Goal: Task Accomplishment & Management: Complete application form

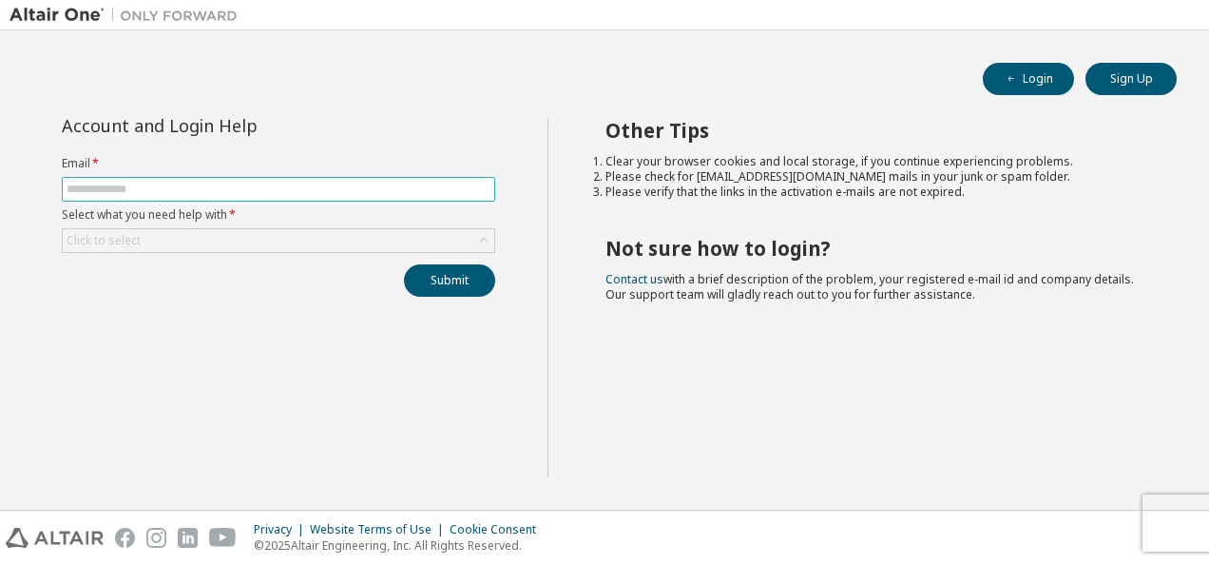
click at [202, 191] on input "text" at bounding box center [279, 189] width 424 height 15
type input "**********"
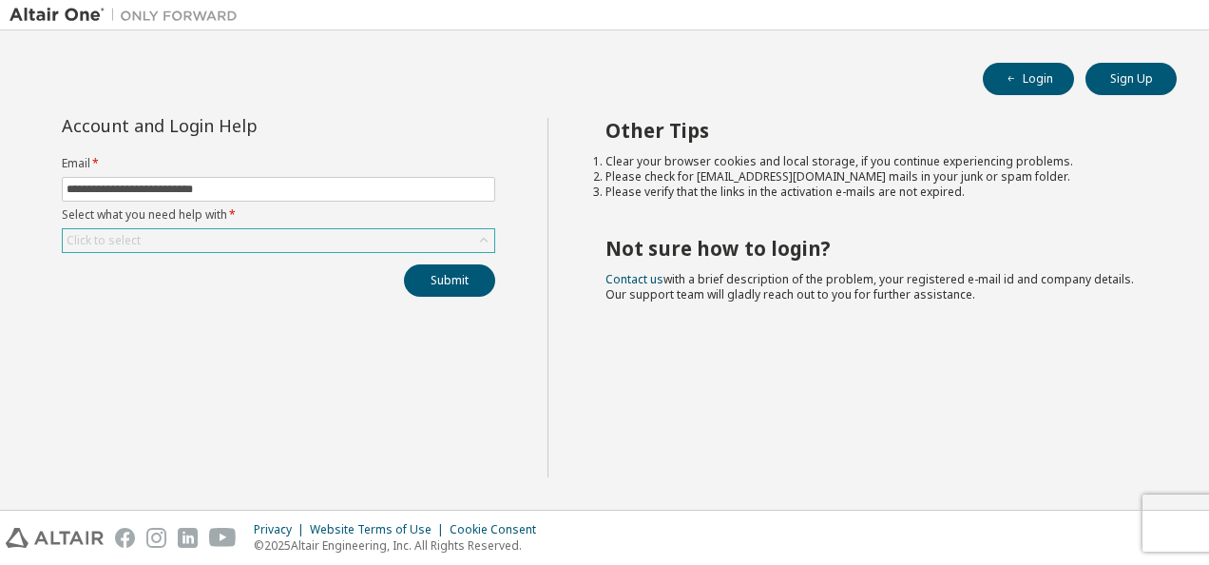
click at [157, 233] on div "Click to select" at bounding box center [279, 240] width 432 height 23
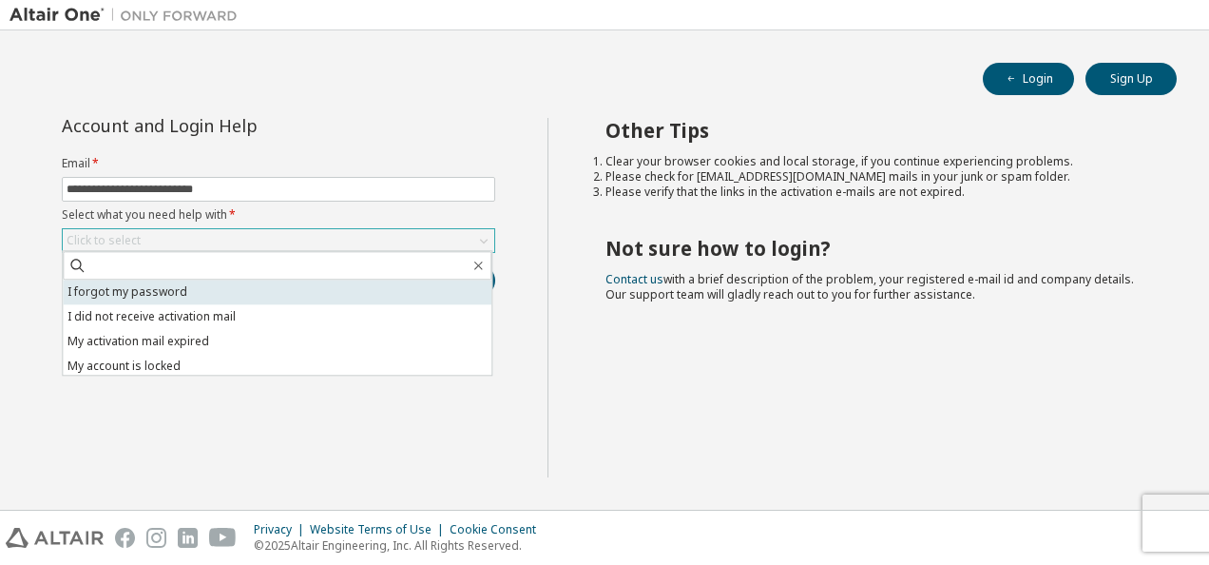
click at [144, 289] on li "I forgot my password" at bounding box center [277, 291] width 429 height 25
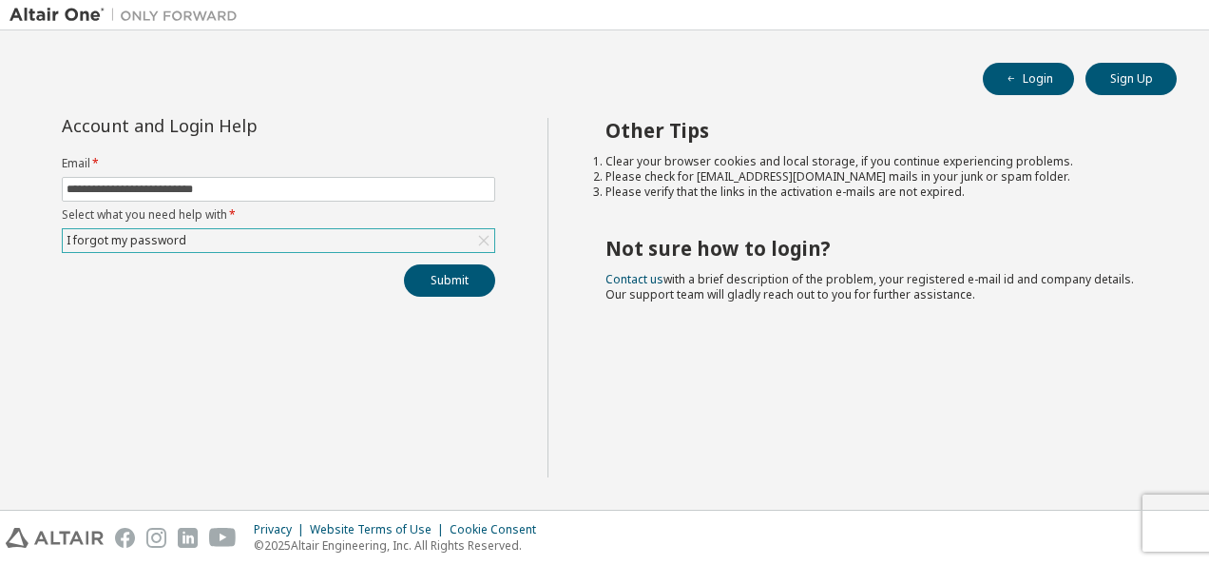
click at [238, 241] on div "I forgot my password" at bounding box center [279, 240] width 432 height 23
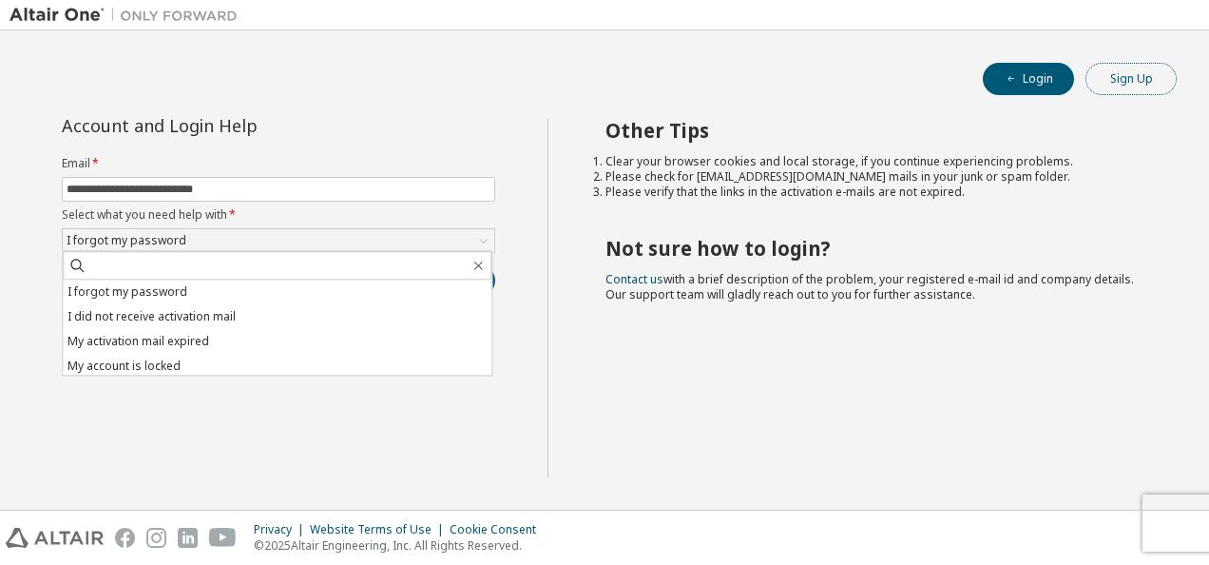
click at [1148, 76] on button "Sign Up" at bounding box center [1130, 79] width 91 height 32
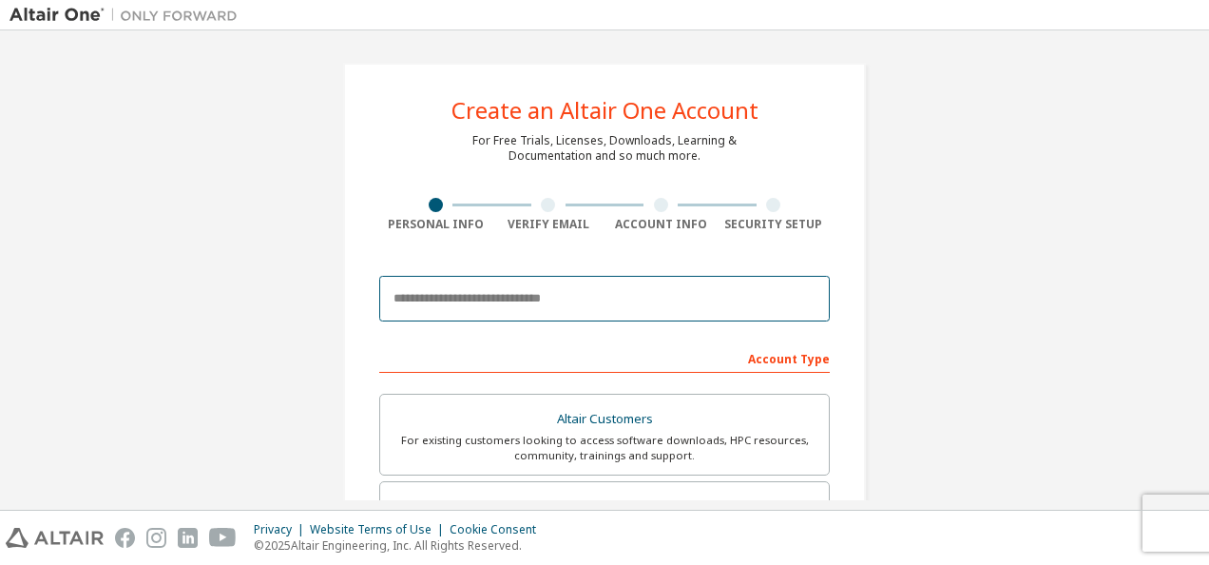
drag, startPoint x: 468, startPoint y: 294, endPoint x: 470, endPoint y: 312, distance: 18.3
click at [468, 294] on input "email" at bounding box center [604, 299] width 451 height 46
type input "**********"
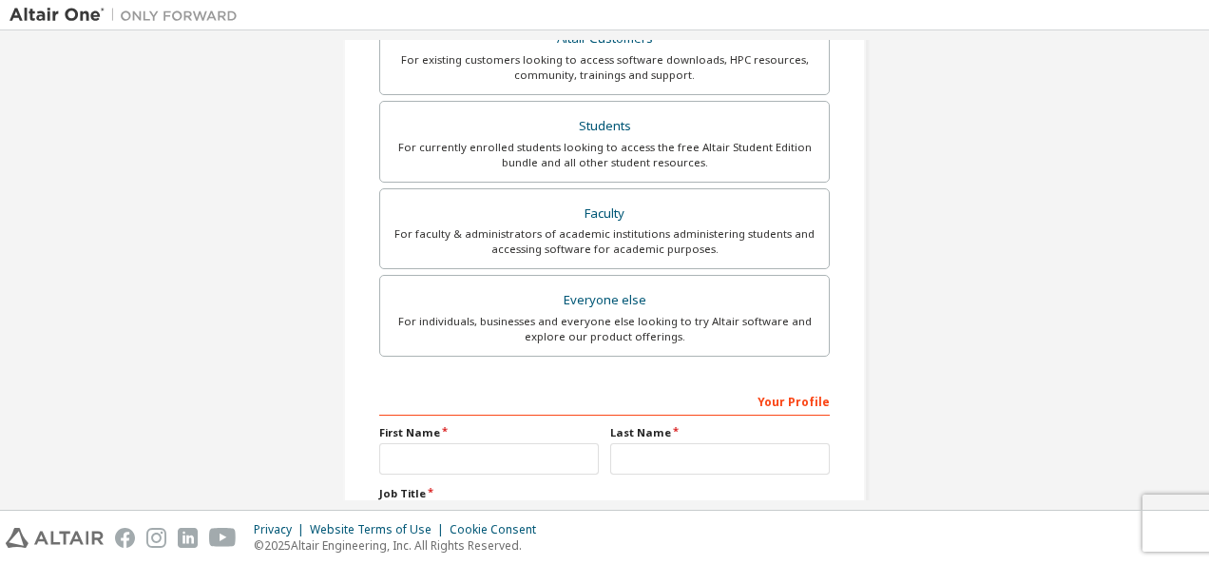
scroll to position [542, 0]
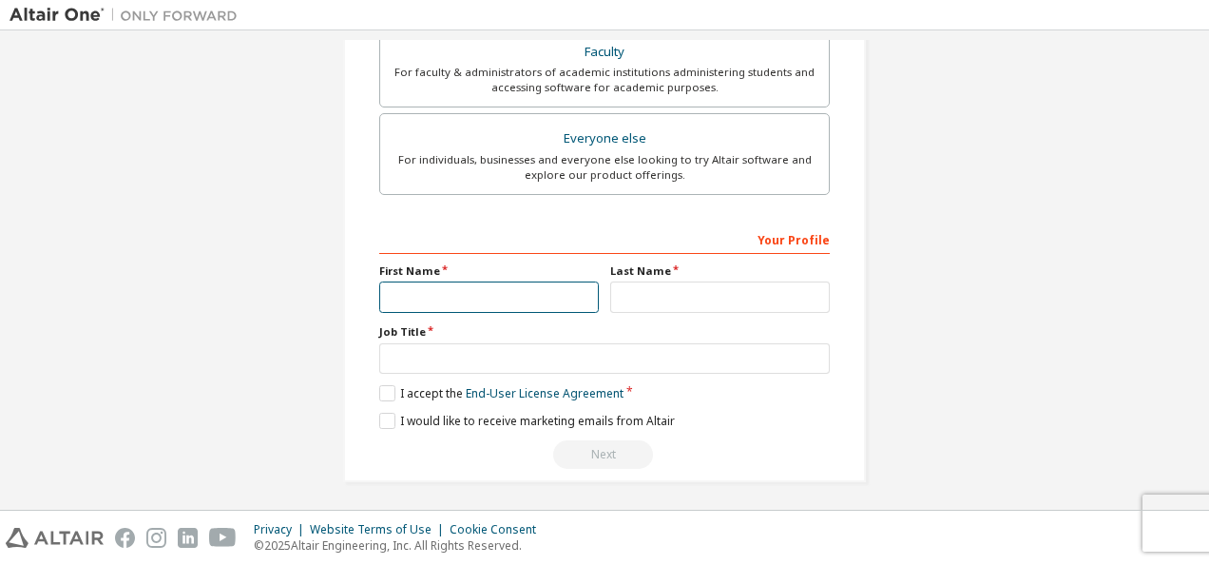
click at [468, 281] on input "text" at bounding box center [489, 296] width 220 height 31
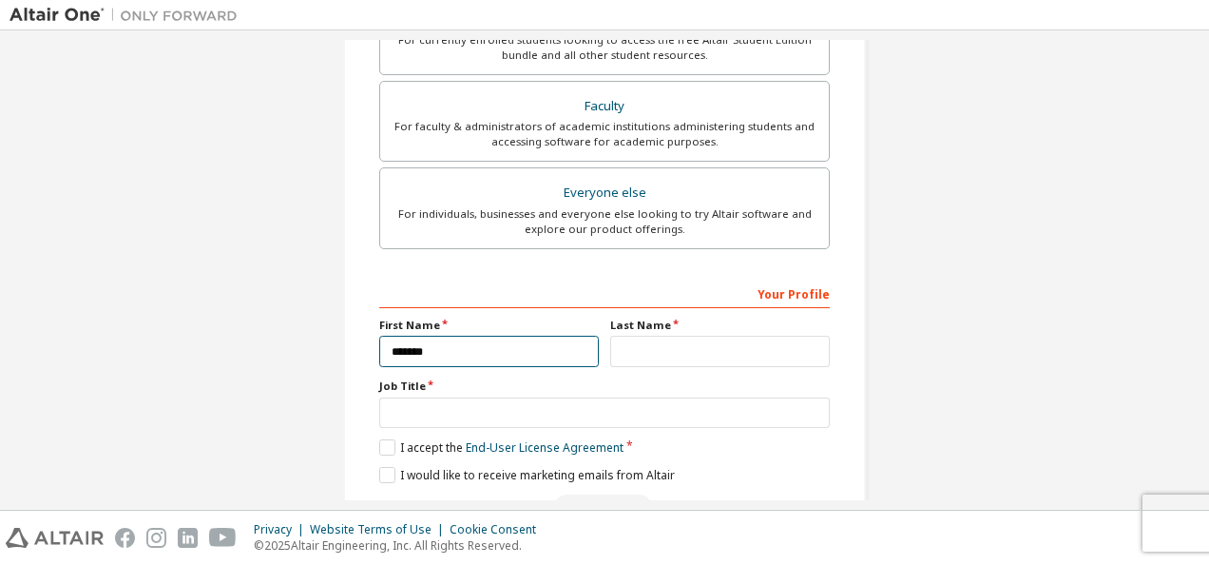
scroll to position [447, 0]
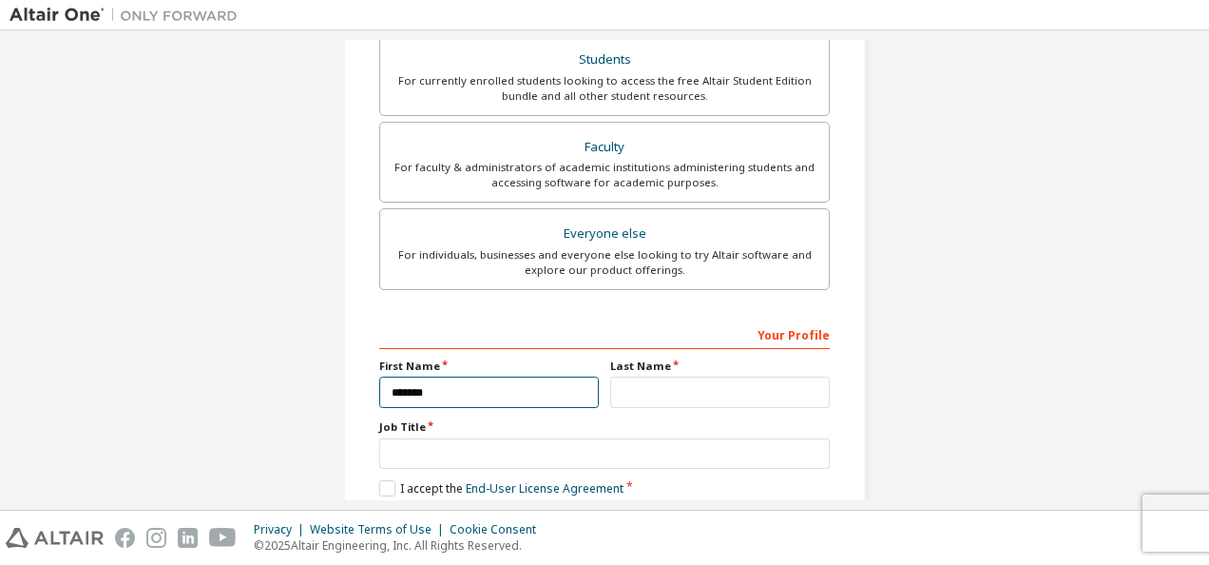
type input "******"
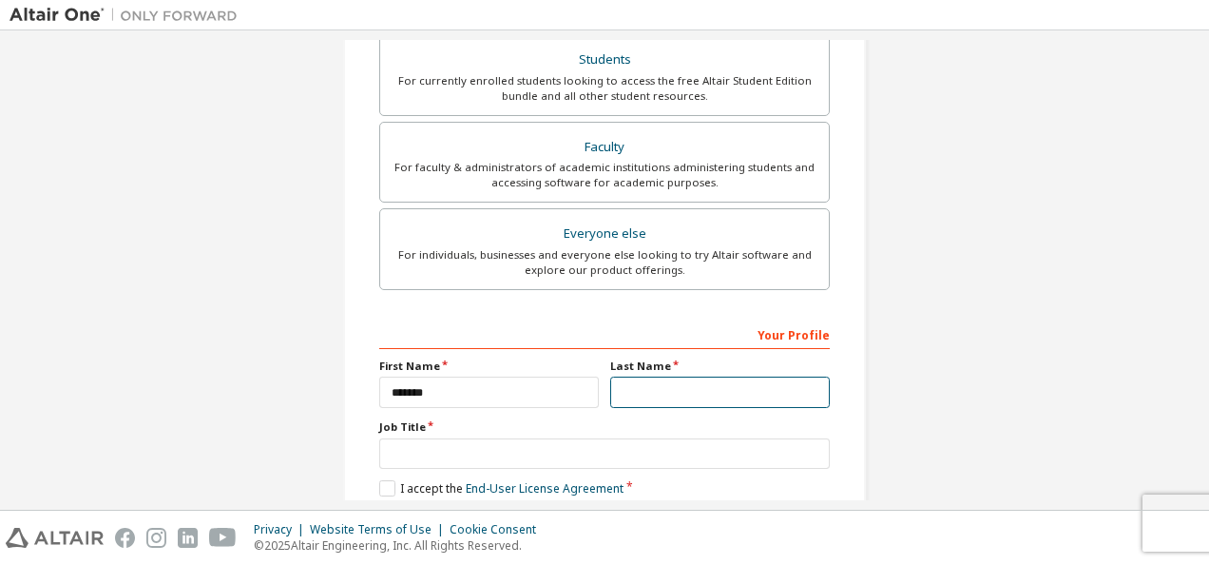
click at [678, 397] on input "text" at bounding box center [720, 391] width 220 height 31
type input "*"
type input "*******"
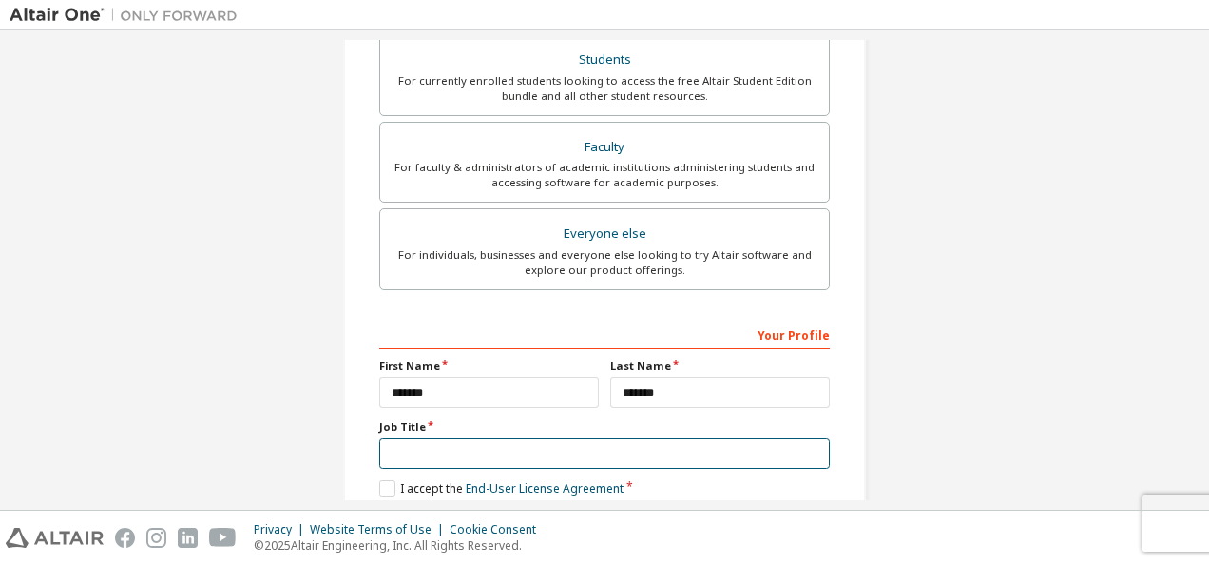
click at [488, 447] on input "text" at bounding box center [604, 453] width 451 height 31
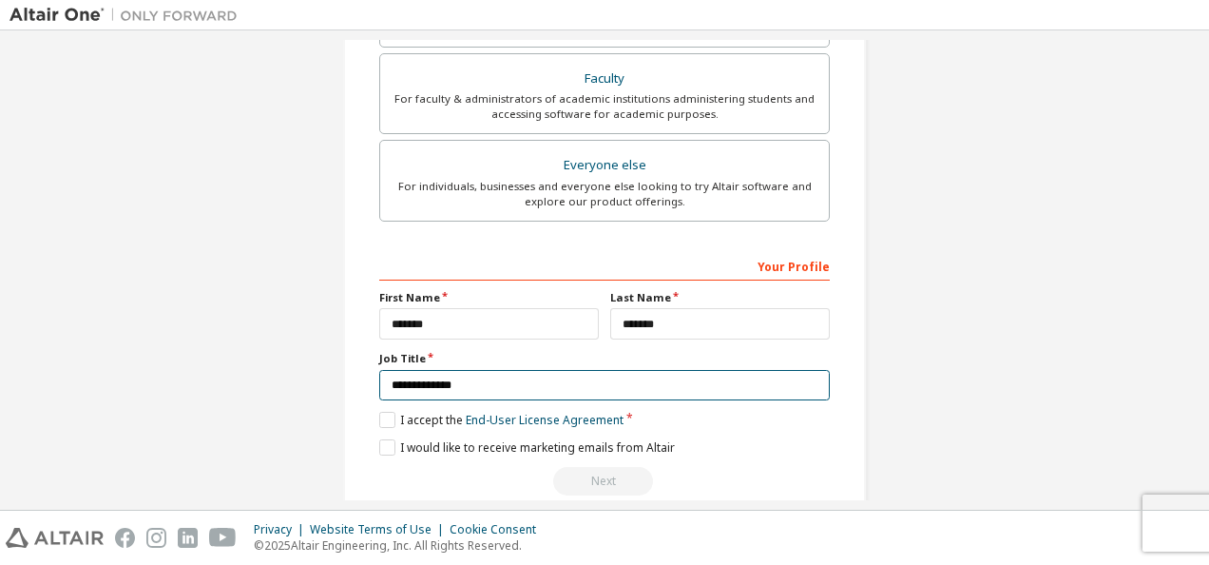
scroll to position [542, 0]
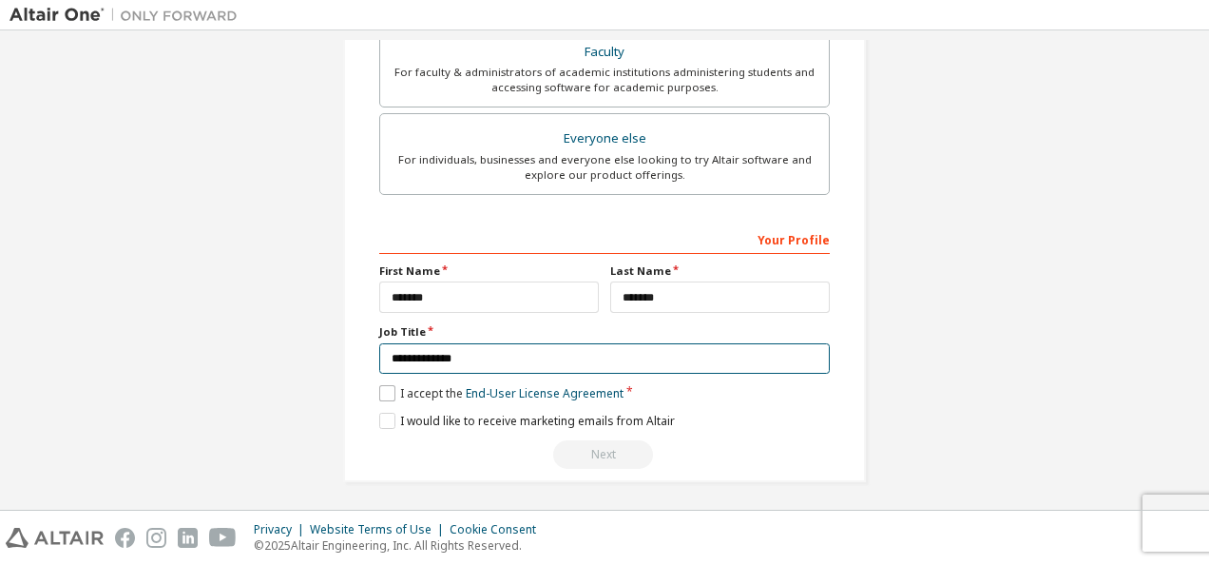
type input "**********"
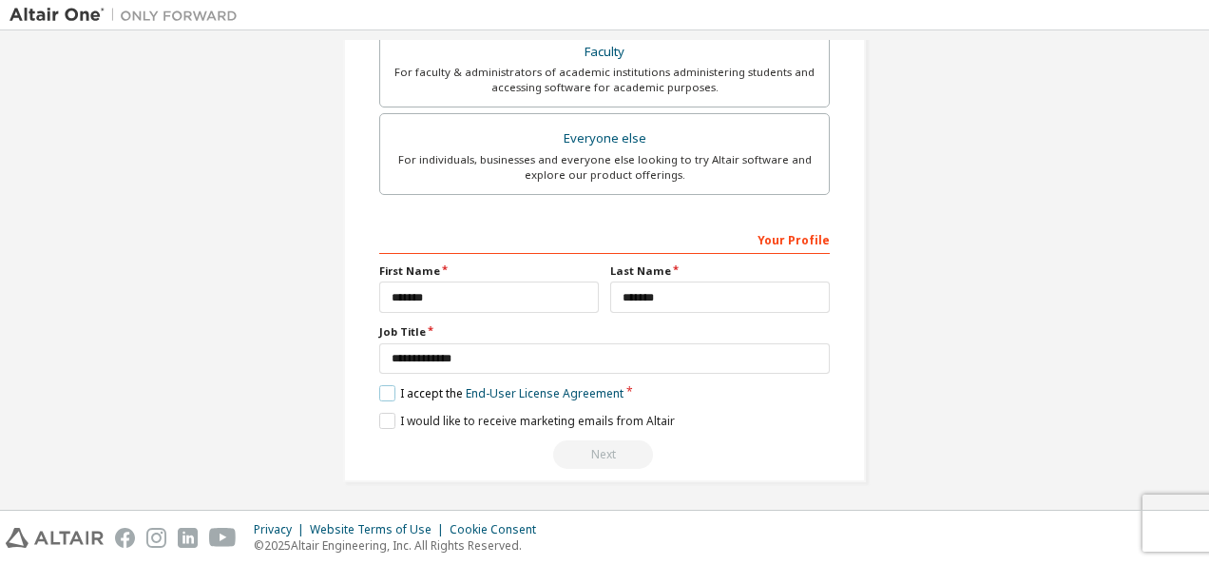
click at [384, 388] on label "I accept the End-User License Agreement" at bounding box center [501, 393] width 244 height 16
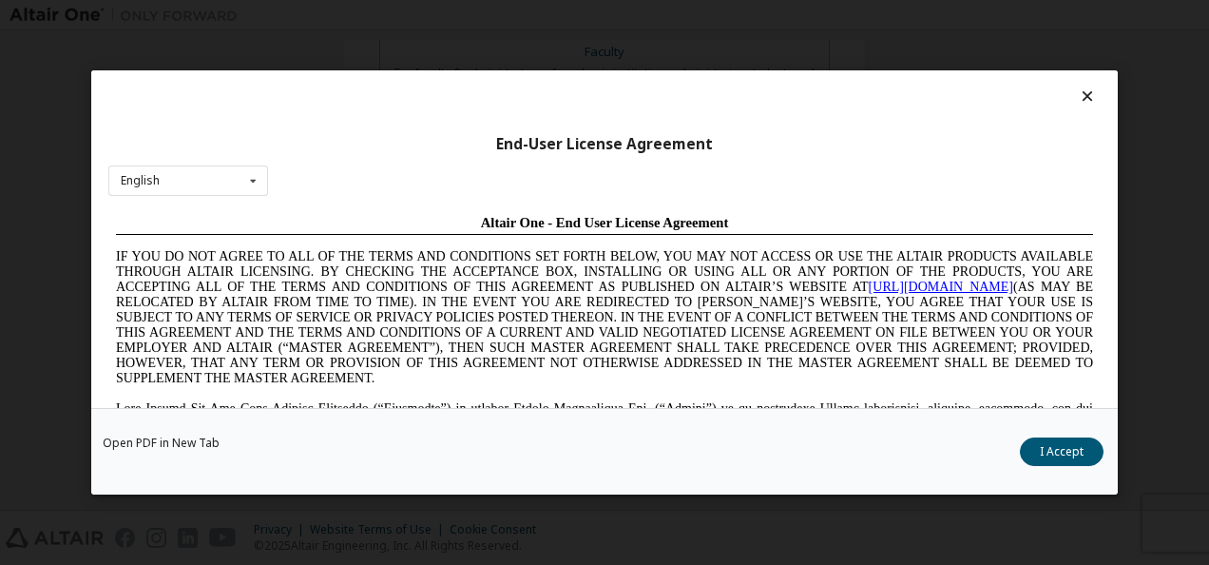
scroll to position [0, 0]
click at [1055, 435] on div "Open PDF in New Tab I Accept" at bounding box center [604, 451] width 1027 height 86
click at [1054, 448] on button "I Accept" at bounding box center [1062, 451] width 84 height 29
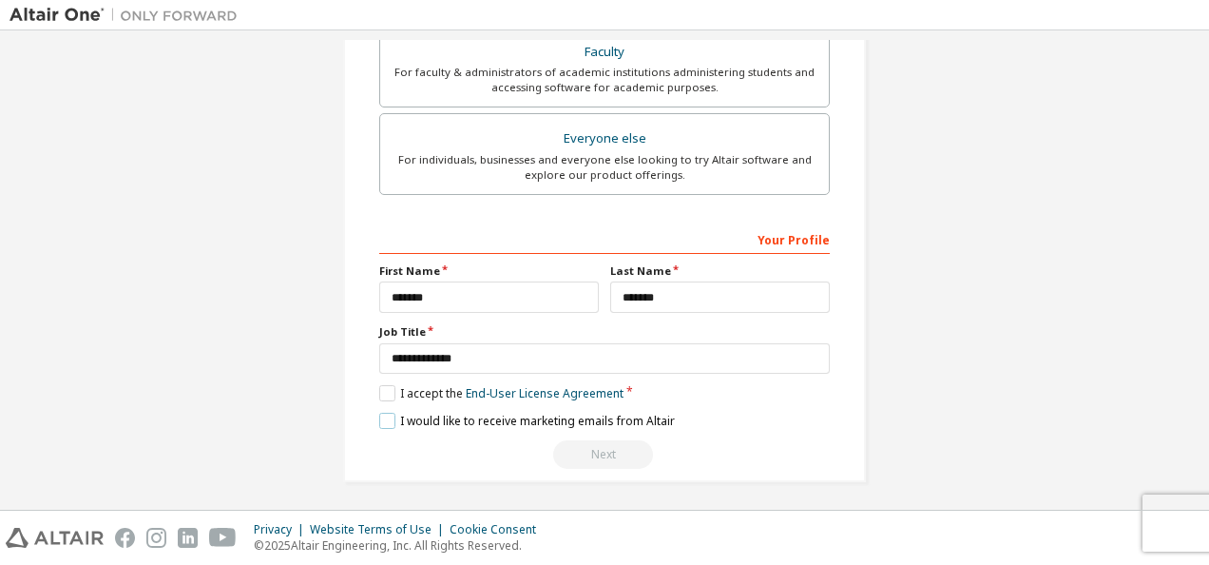
click at [388, 416] on label "I would like to receive marketing emails from Altair" at bounding box center [527, 421] width 296 height 16
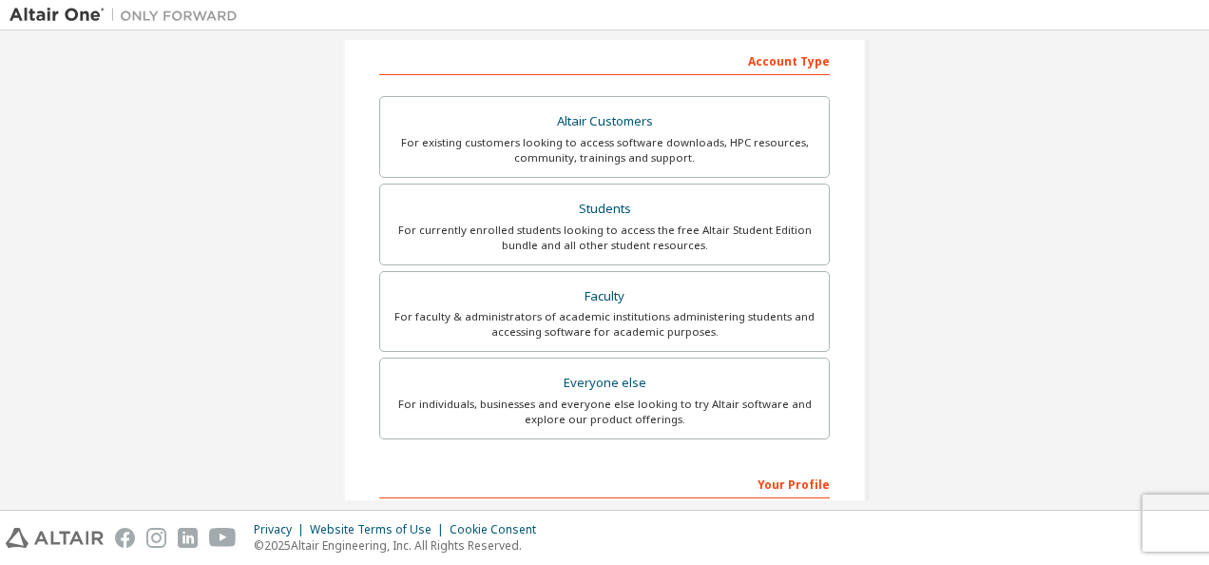
scroll to position [257, 0]
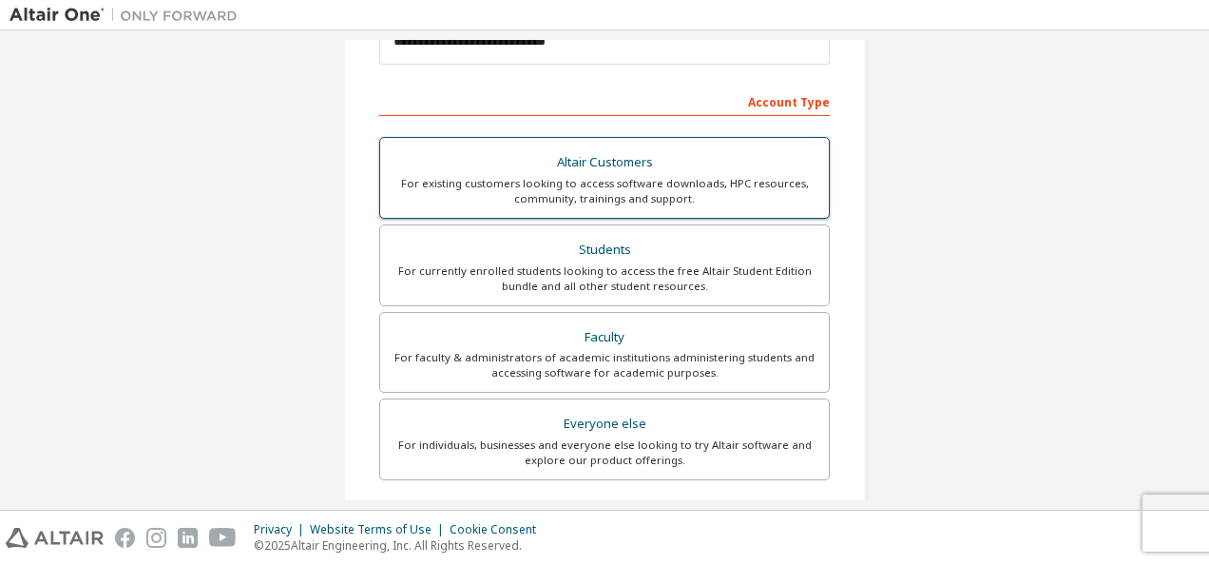
click at [577, 190] on div "For existing customers looking to access software downloads, HPC resources, com…" at bounding box center [605, 191] width 426 height 30
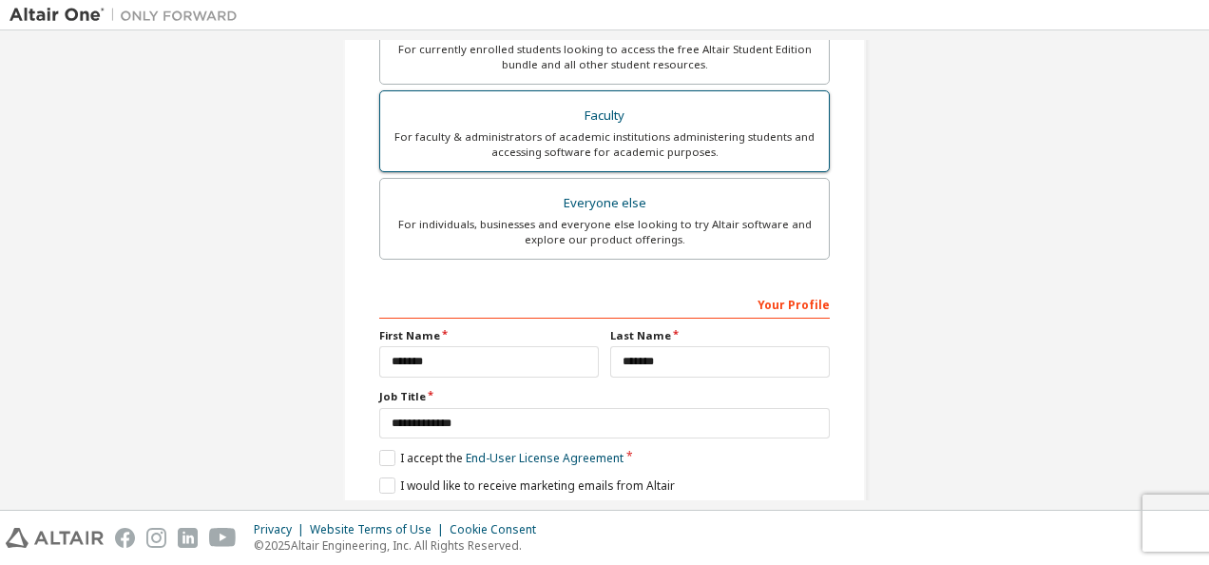
scroll to position [606, 0]
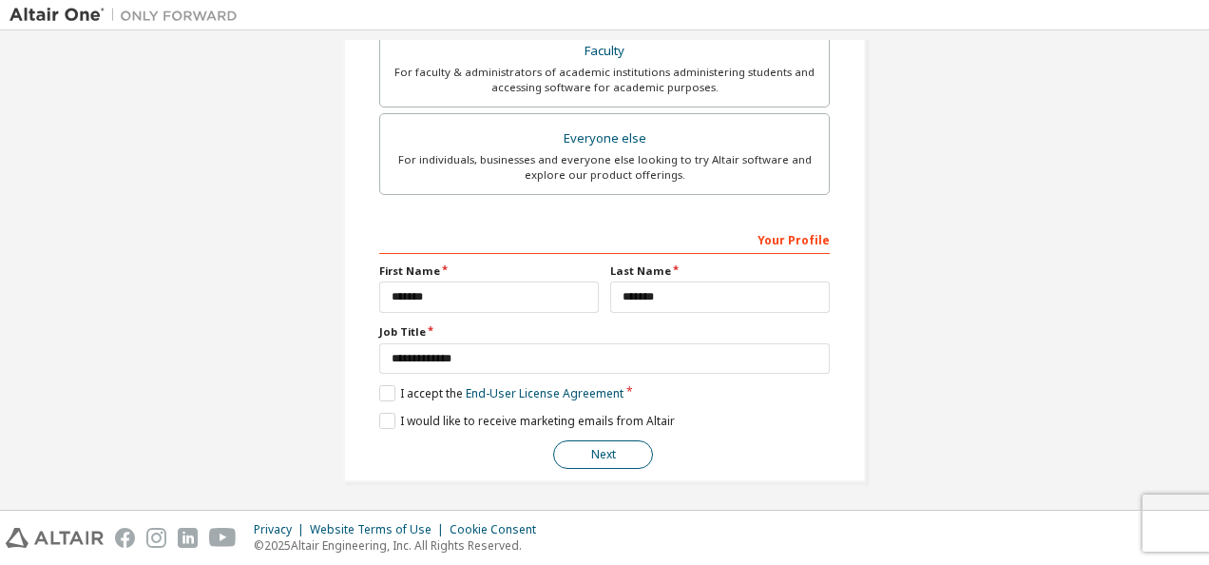
click at [620, 457] on button "Next" at bounding box center [603, 454] width 100 height 29
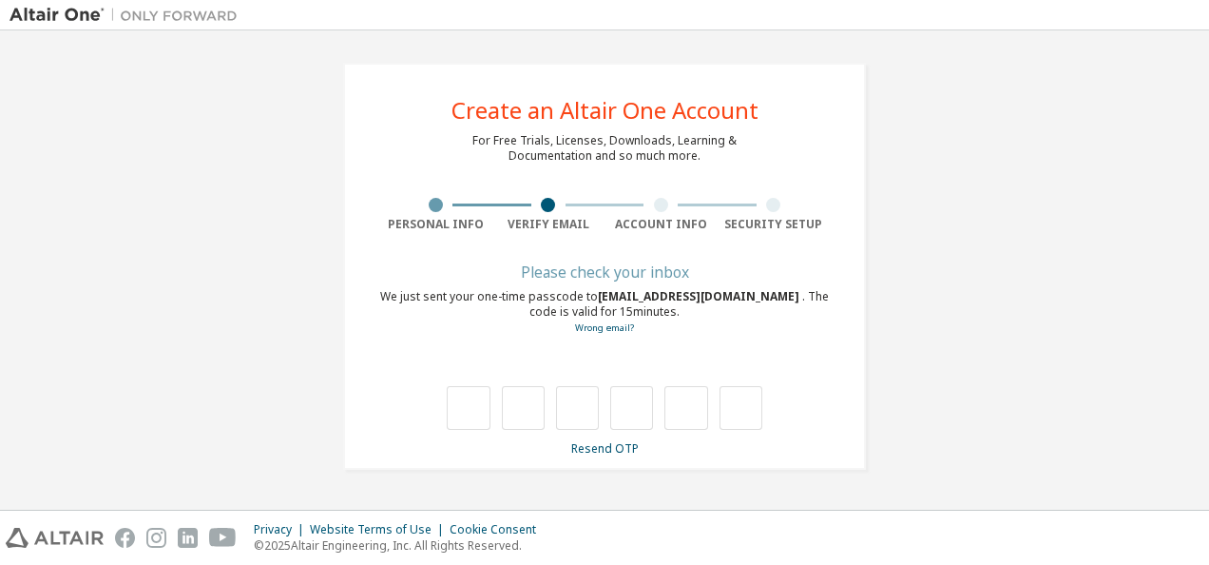
scroll to position [0, 0]
type input "*"
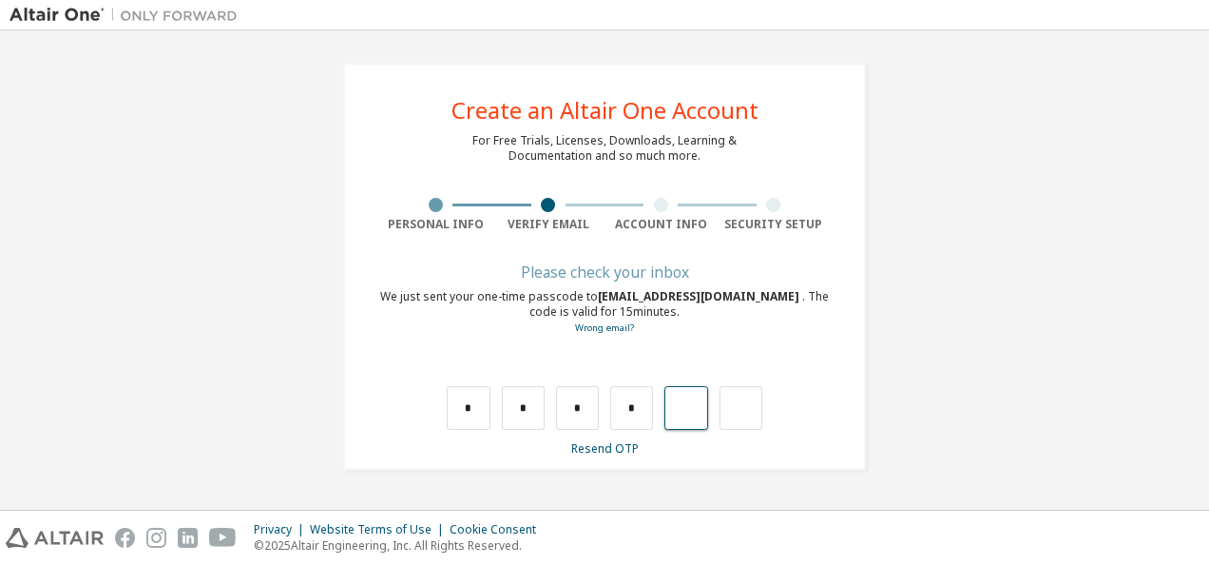
type input "*"
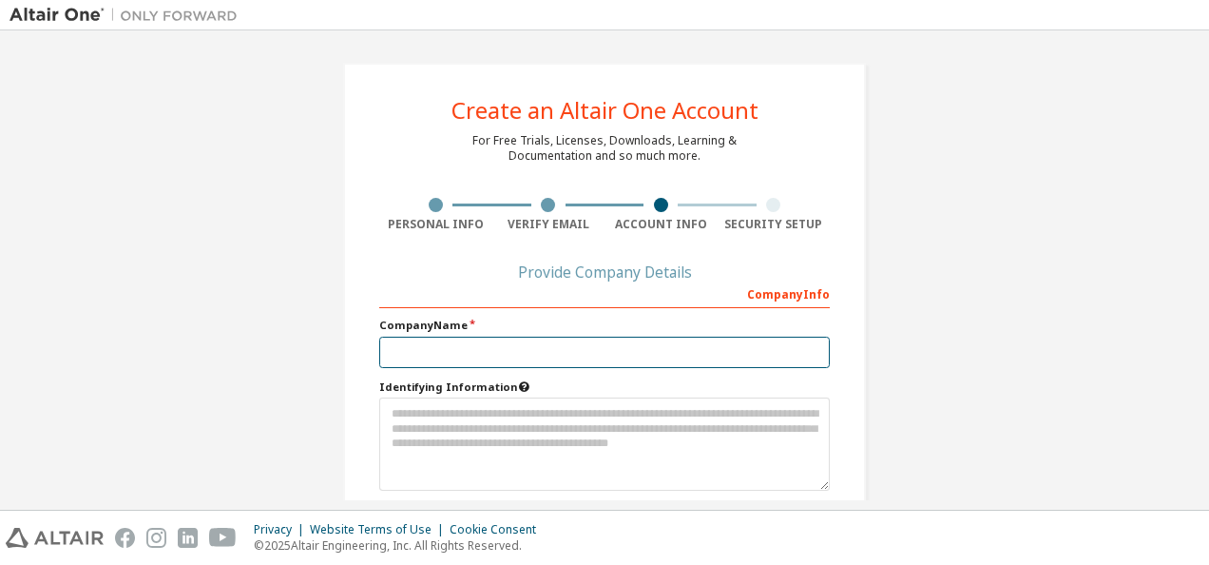
click at [478, 357] on input "text" at bounding box center [604, 351] width 451 height 31
click at [498, 351] on input "text" at bounding box center [604, 351] width 451 height 31
type input "**********"
